Goal: Information Seeking & Learning: Learn about a topic

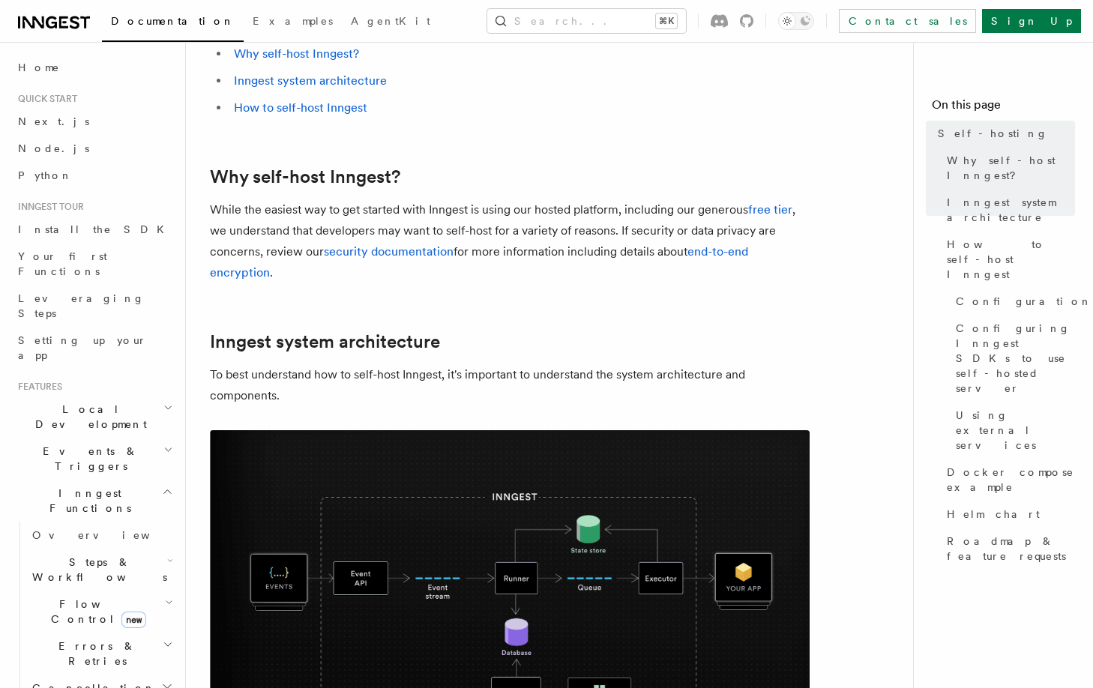
scroll to position [134, 0]
click at [59, 71] on link "Home" at bounding box center [94, 67] width 164 height 27
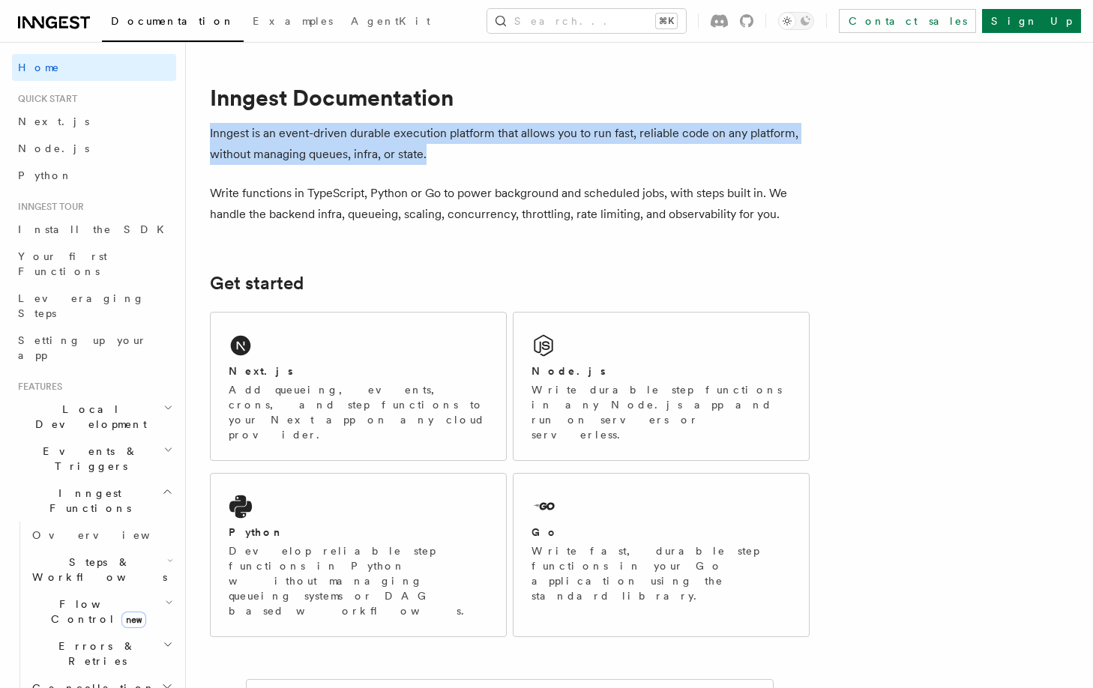
drag, startPoint x: 455, startPoint y: 151, endPoint x: 470, endPoint y: 114, distance: 39.7
click at [210, 103] on div at bounding box center [210, 103] width 0 height 0
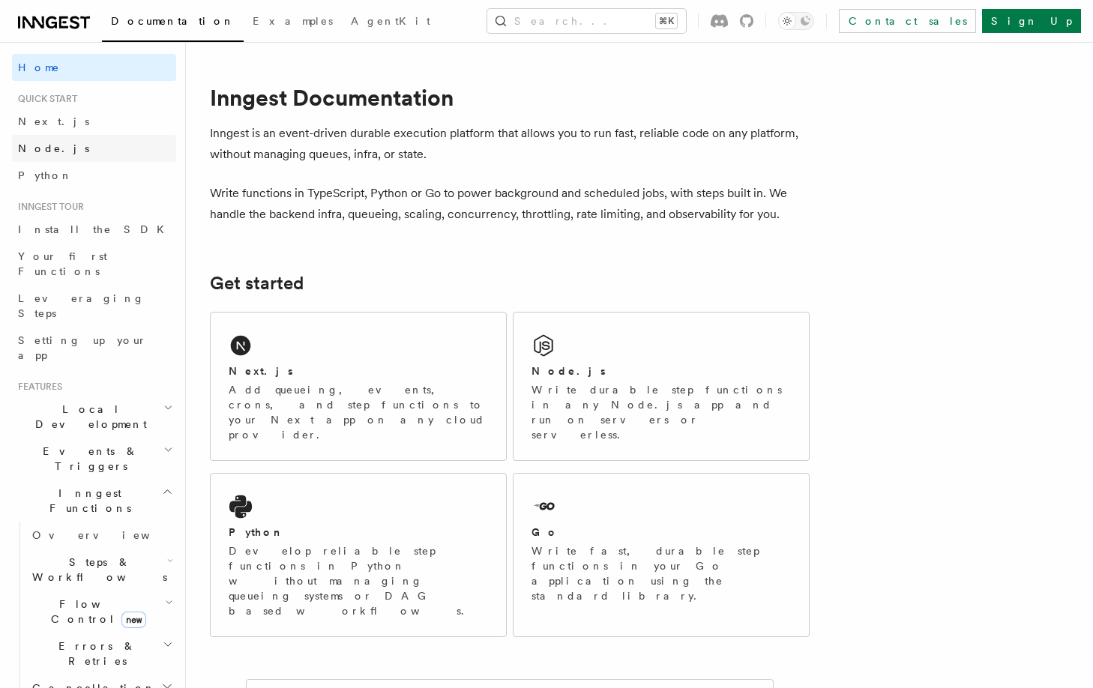
click at [109, 148] on link "Node.js" at bounding box center [94, 148] width 164 height 27
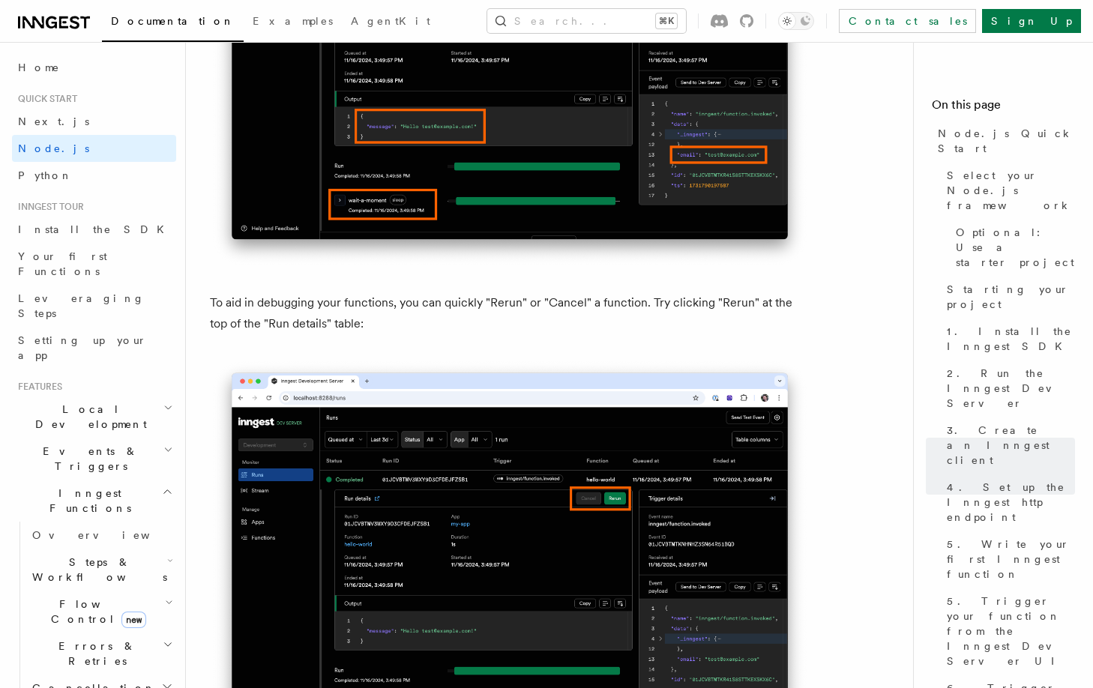
scroll to position [6500, 0]
